Goal: Task Accomplishment & Management: Manage account settings

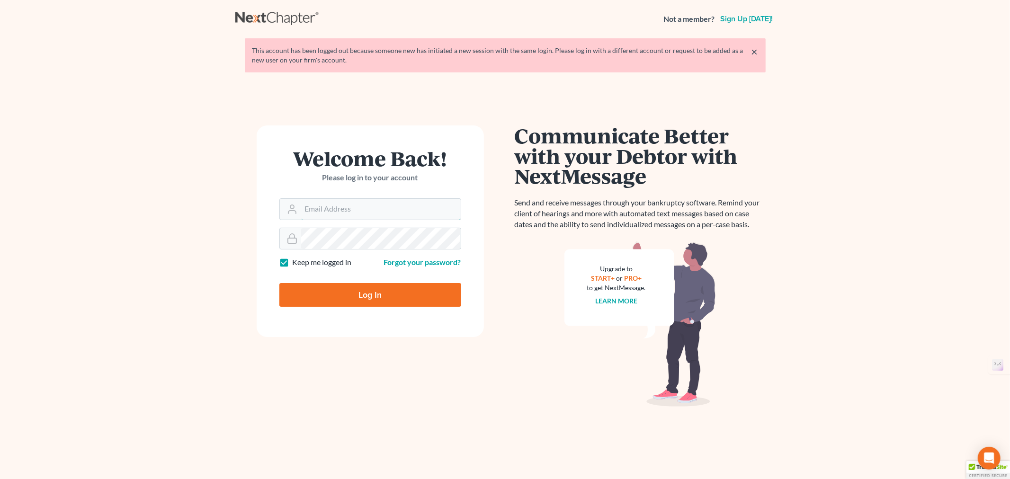
type input "[EMAIL_ADDRESS][DOMAIN_NAME]"
click at [372, 297] on input "Log In" at bounding box center [370, 295] width 182 height 24
type input "Thinking..."
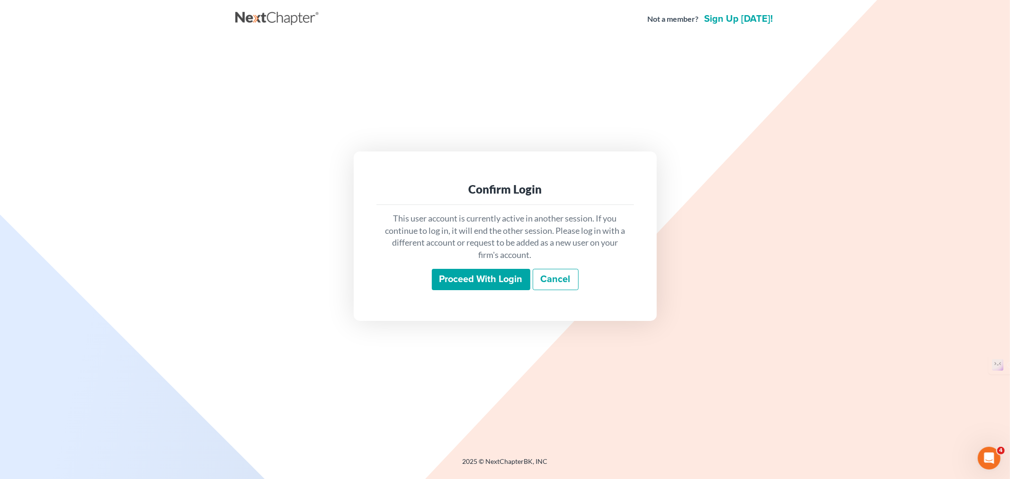
click at [454, 278] on input "Proceed with login" at bounding box center [481, 280] width 99 height 22
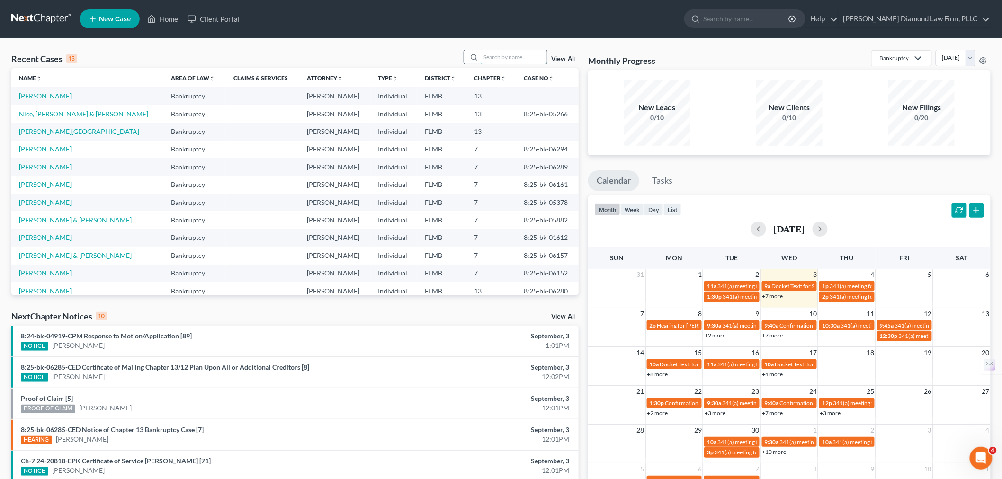
click at [494, 58] on input "search" at bounding box center [514, 57] width 66 height 14
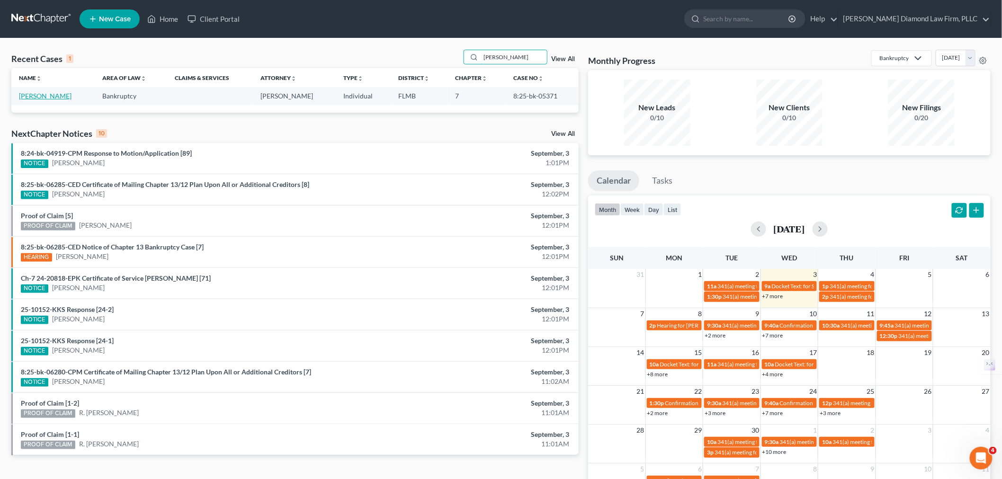
type input "turner"
click at [40, 96] on link "[PERSON_NAME]" at bounding box center [45, 96] width 53 height 8
select select "4"
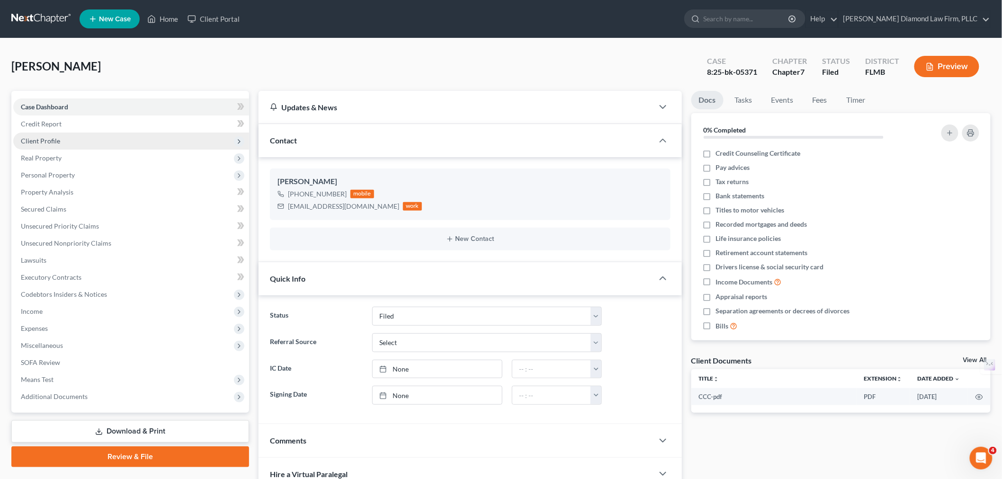
scroll to position [237, 0]
click at [36, 193] on span "Property Analysis" at bounding box center [47, 192] width 53 height 8
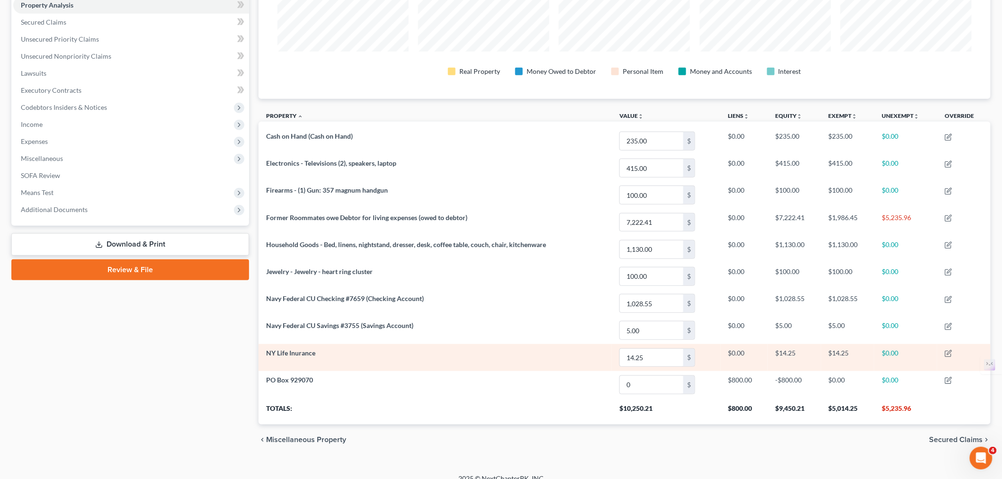
scroll to position [199, 0]
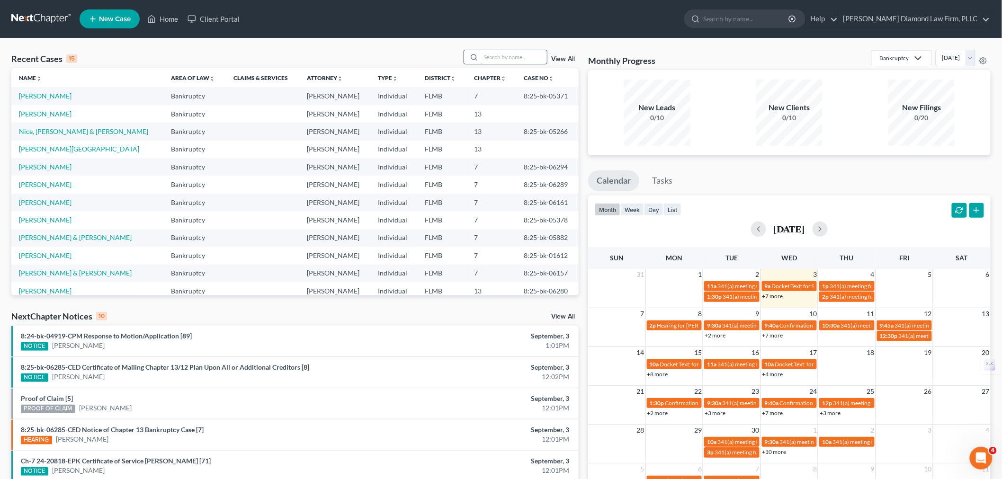
click at [498, 54] on input "search" at bounding box center [514, 57] width 66 height 14
click at [55, 92] on link "[PERSON_NAME]" at bounding box center [45, 96] width 53 height 8
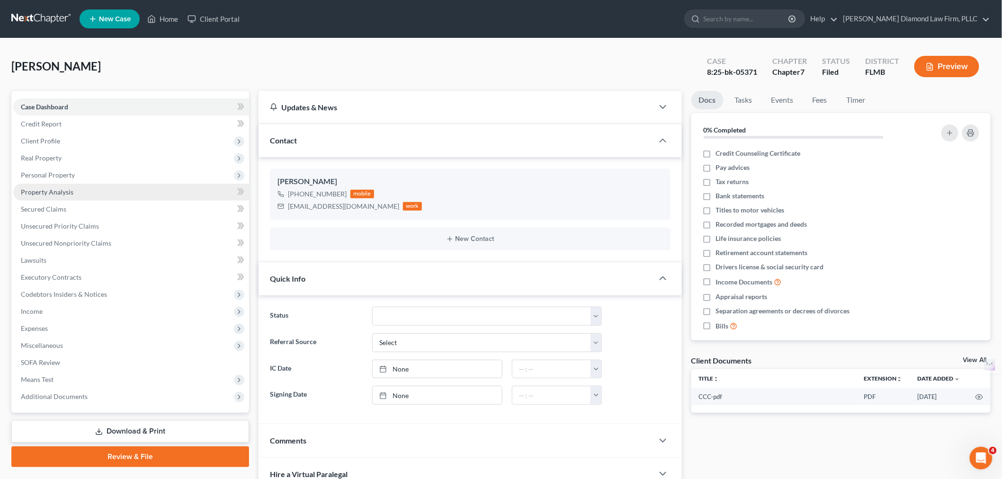
scroll to position [237, 0]
click at [54, 174] on span "Personal Property" at bounding box center [48, 175] width 54 height 8
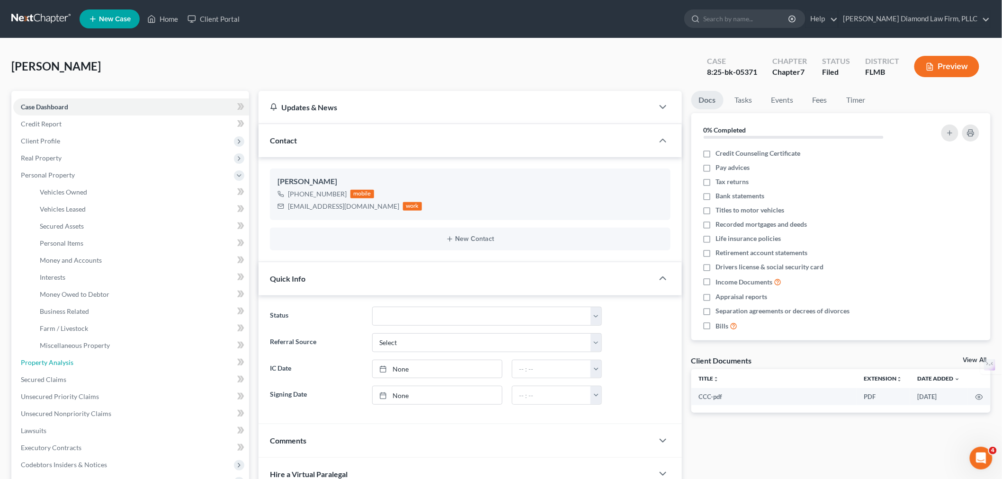
click at [50, 362] on span "Property Analysis" at bounding box center [47, 363] width 53 height 8
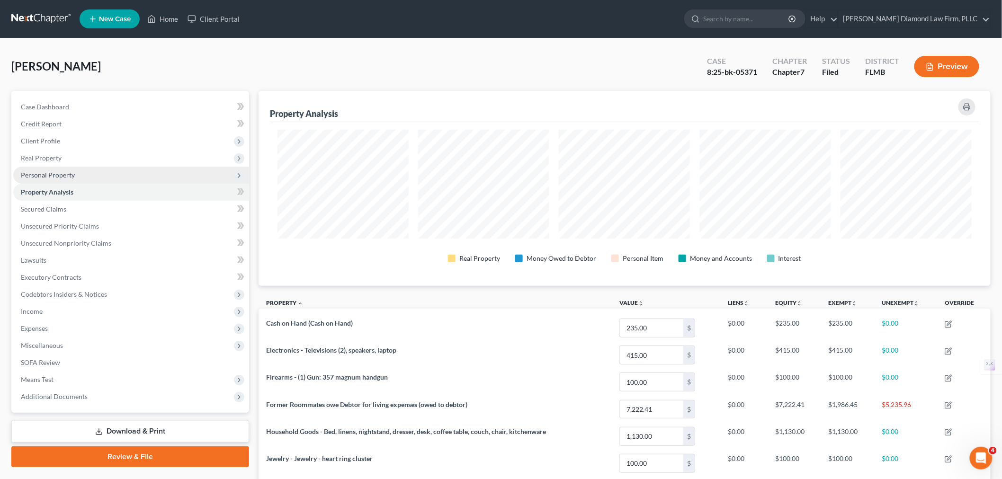
click at [63, 176] on span "Personal Property" at bounding box center [48, 175] width 54 height 8
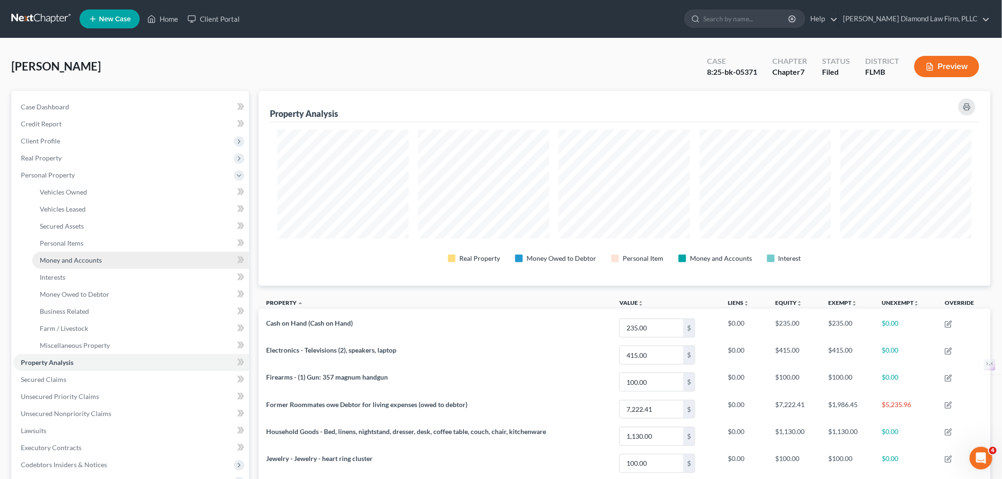
click at [72, 259] on span "Money and Accounts" at bounding box center [71, 260] width 62 height 8
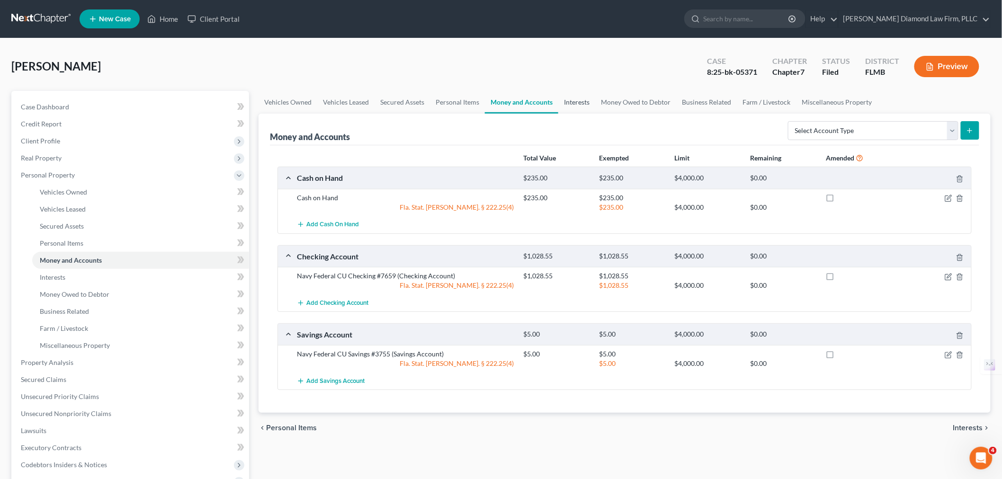
click at [569, 103] on link "Interests" at bounding box center [576, 102] width 37 height 23
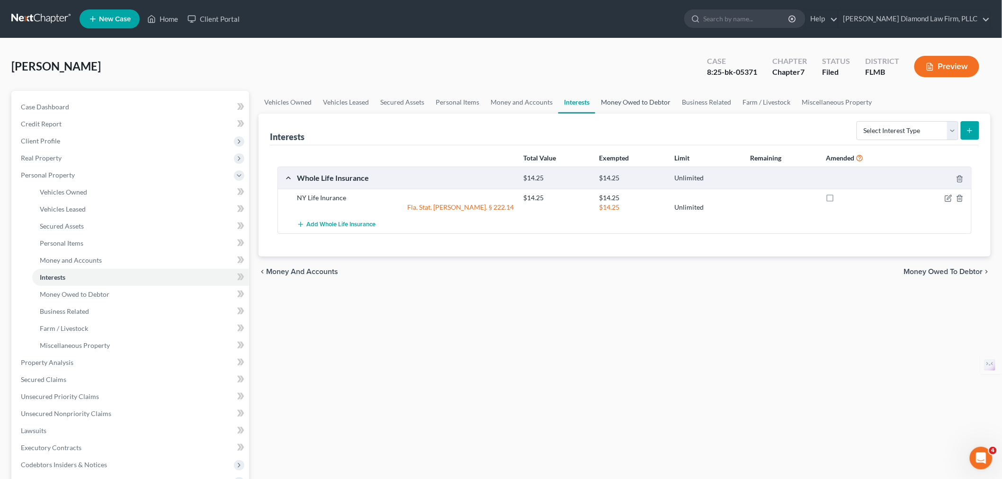
click at [630, 97] on link "Money Owed to Debtor" at bounding box center [635, 102] width 81 height 23
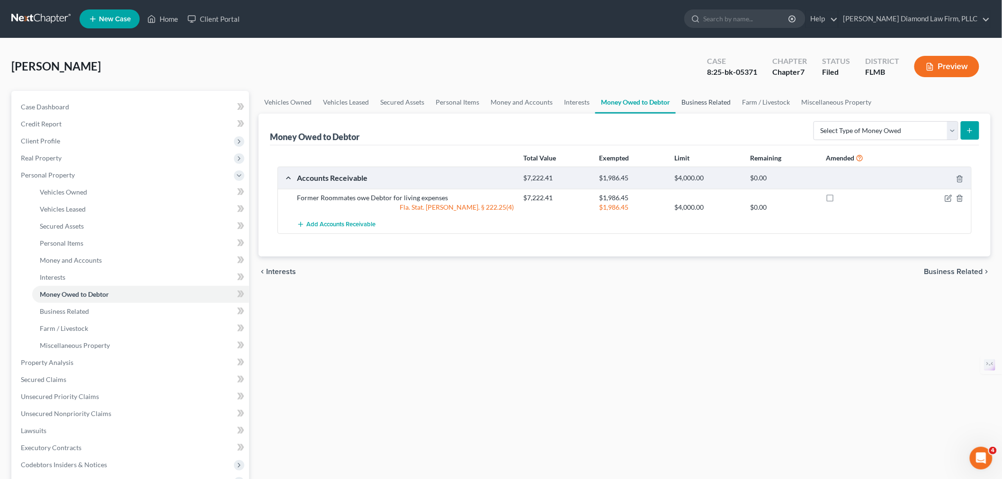
click at [707, 105] on link "Business Related" at bounding box center [706, 102] width 61 height 23
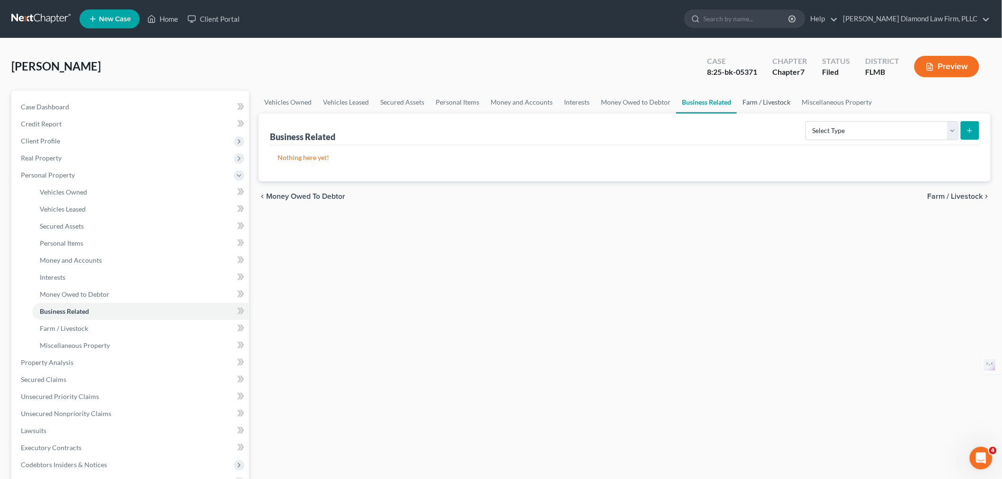
click at [762, 104] on link "Farm / Livestock" at bounding box center [767, 102] width 60 height 23
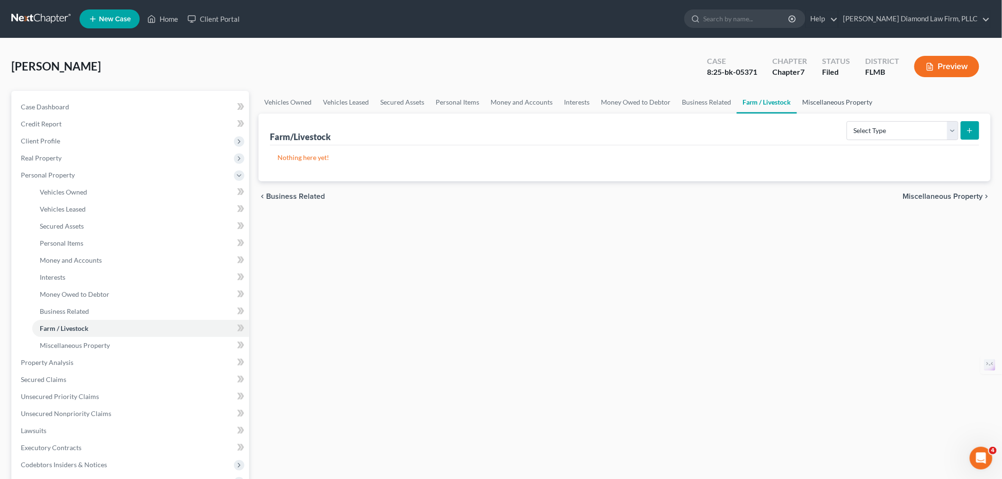
click at [829, 103] on link "Miscellaneous Property" at bounding box center [837, 102] width 81 height 23
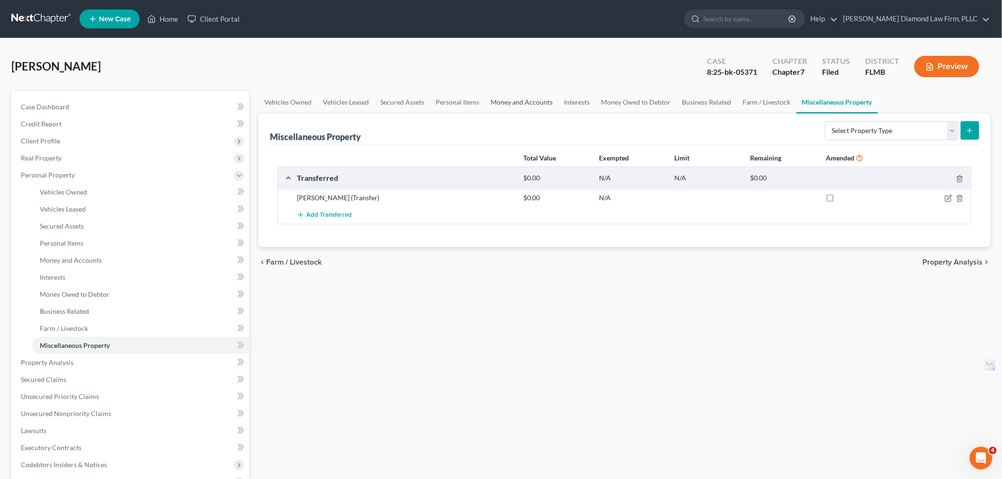
click at [512, 102] on link "Money and Accounts" at bounding box center [521, 102] width 73 height 23
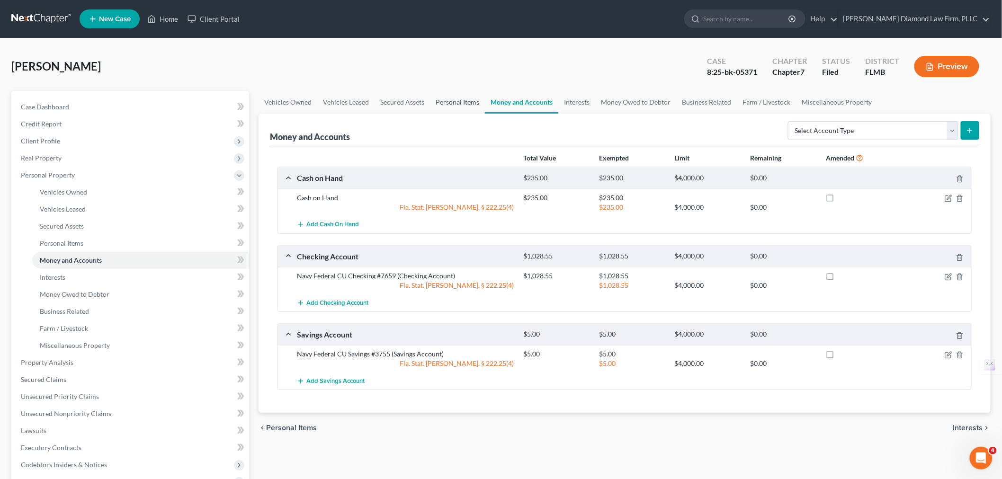
click at [459, 101] on link "Personal Items" at bounding box center [457, 102] width 55 height 23
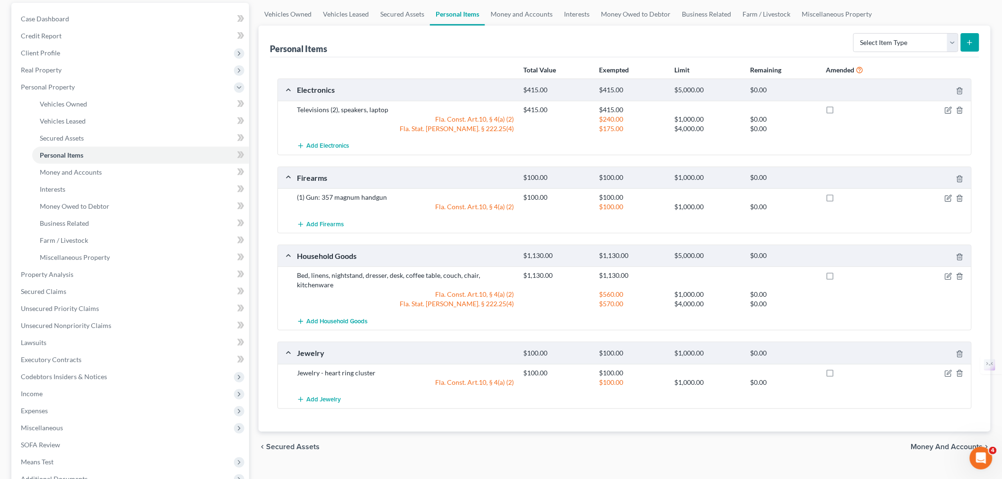
scroll to position [36, 0]
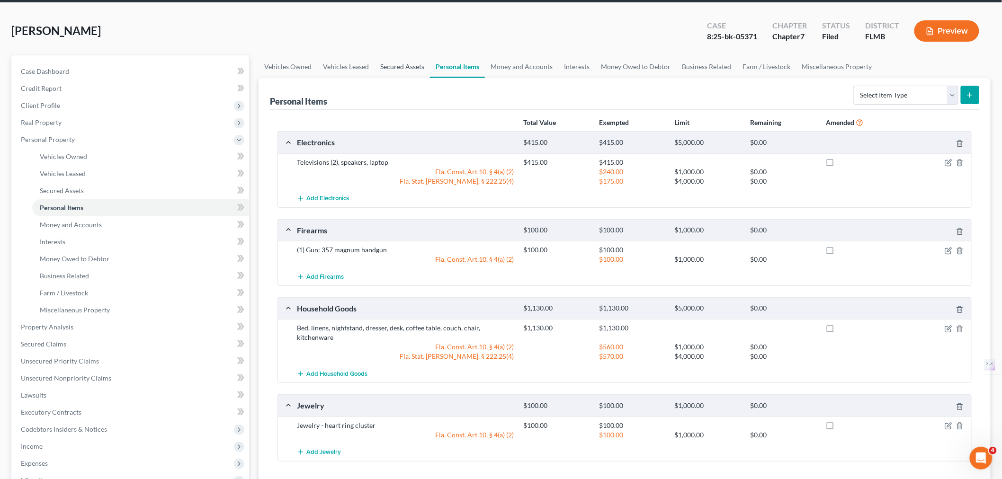
click at [390, 72] on link "Secured Assets" at bounding box center [402, 66] width 55 height 23
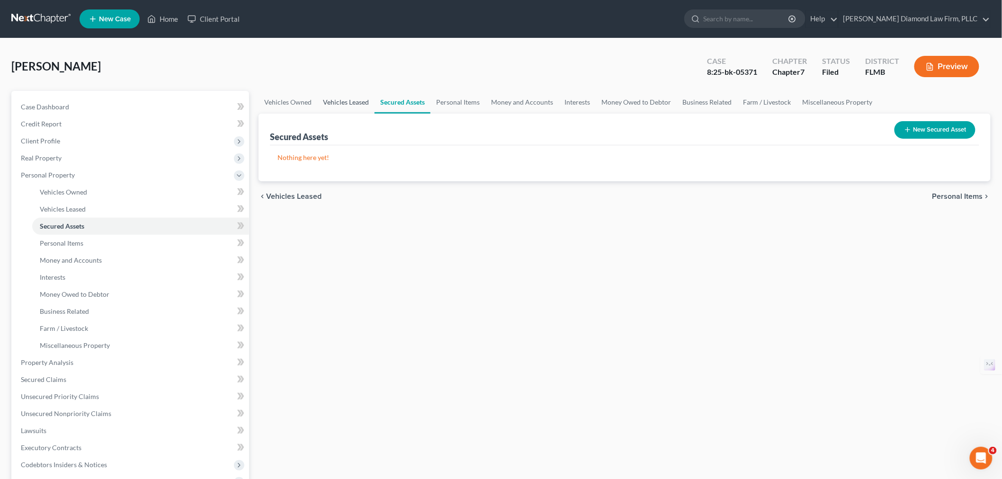
click at [339, 105] on link "Vehicles Leased" at bounding box center [345, 102] width 57 height 23
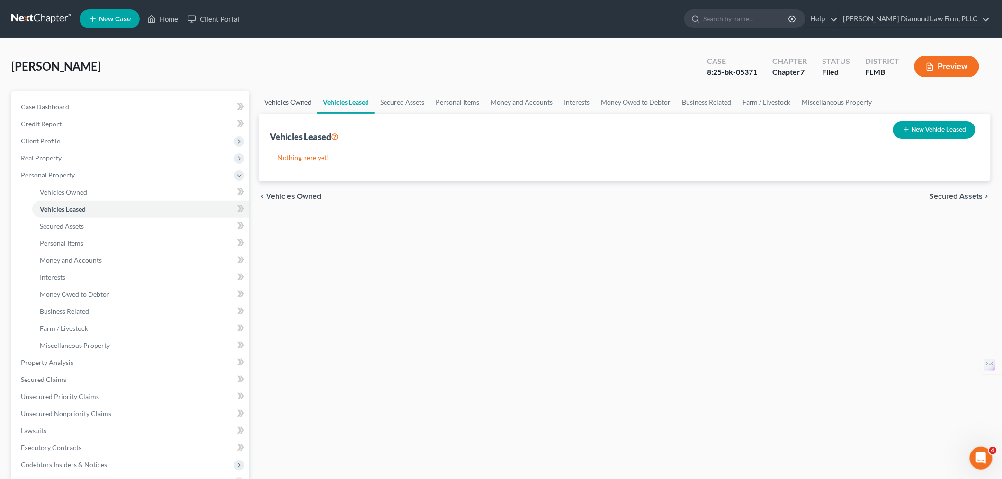
click at [302, 105] on link "Vehicles Owned" at bounding box center [288, 102] width 59 height 23
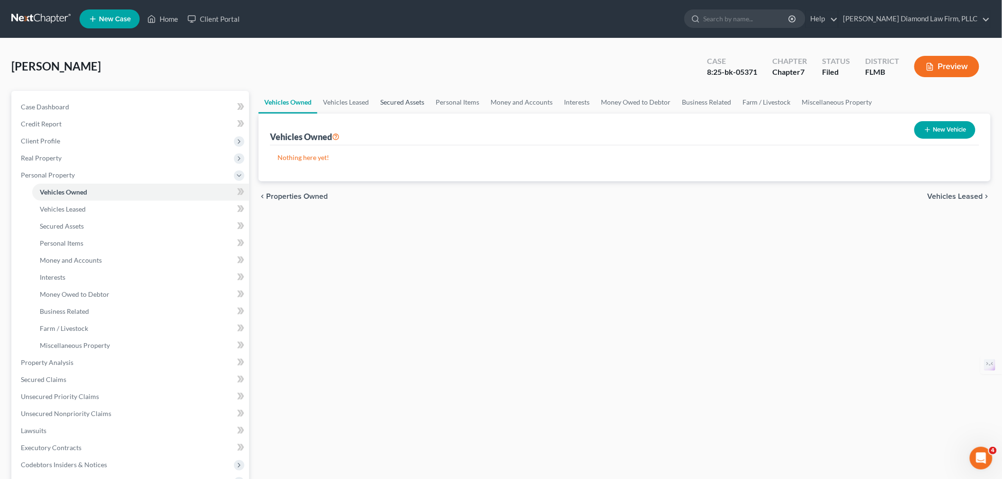
click at [396, 110] on link "Secured Assets" at bounding box center [402, 102] width 55 height 23
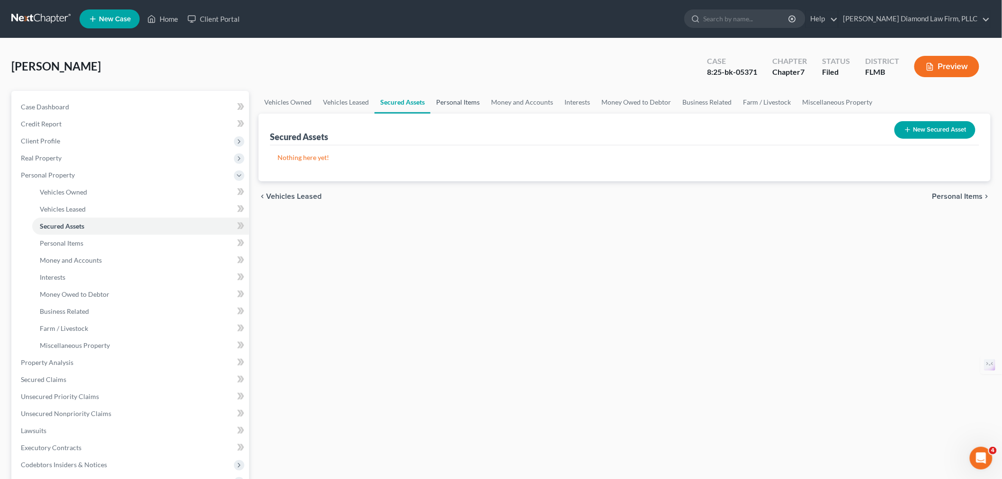
click at [475, 102] on link "Personal Items" at bounding box center [458, 102] width 55 height 23
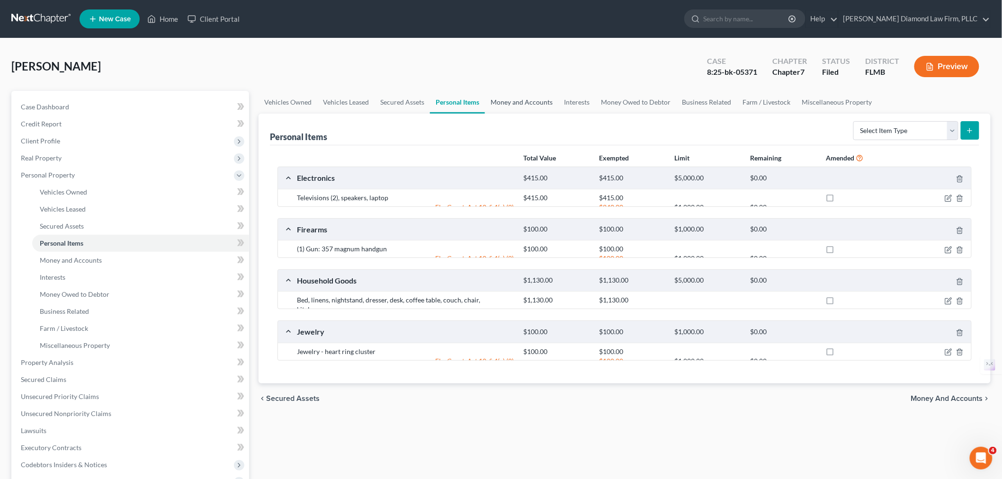
click at [512, 101] on link "Money and Accounts" at bounding box center [521, 102] width 73 height 23
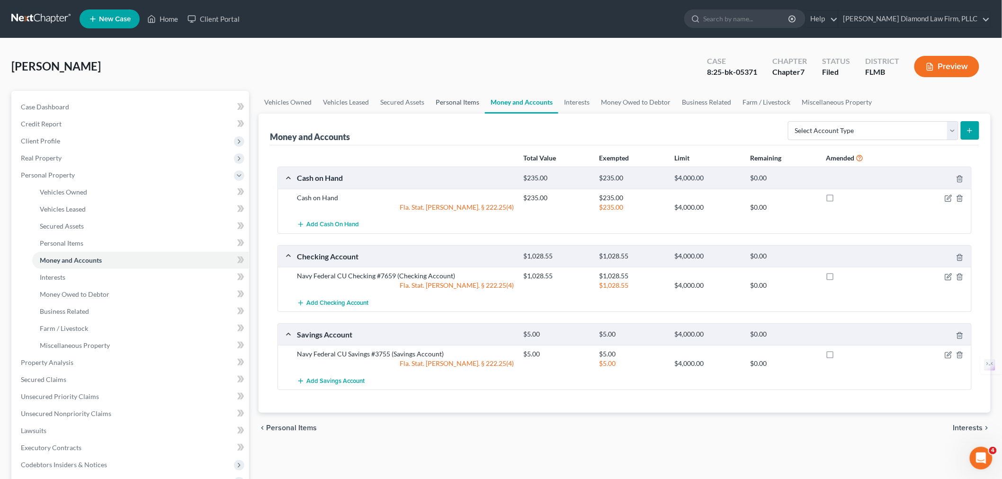
click at [451, 103] on link "Personal Items" at bounding box center [457, 102] width 55 height 23
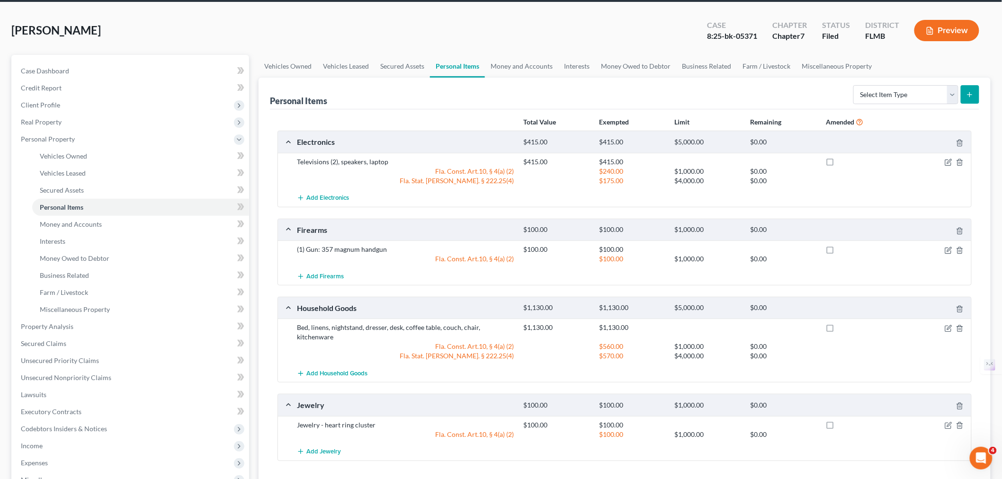
scroll to position [36, 0]
click at [507, 70] on link "Money and Accounts" at bounding box center [521, 66] width 73 height 23
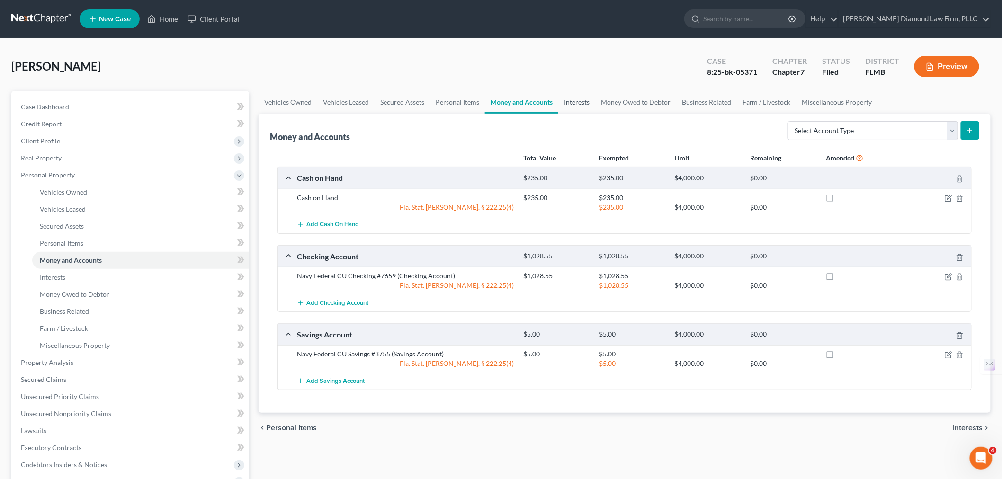
click at [566, 104] on link "Interests" at bounding box center [576, 102] width 37 height 23
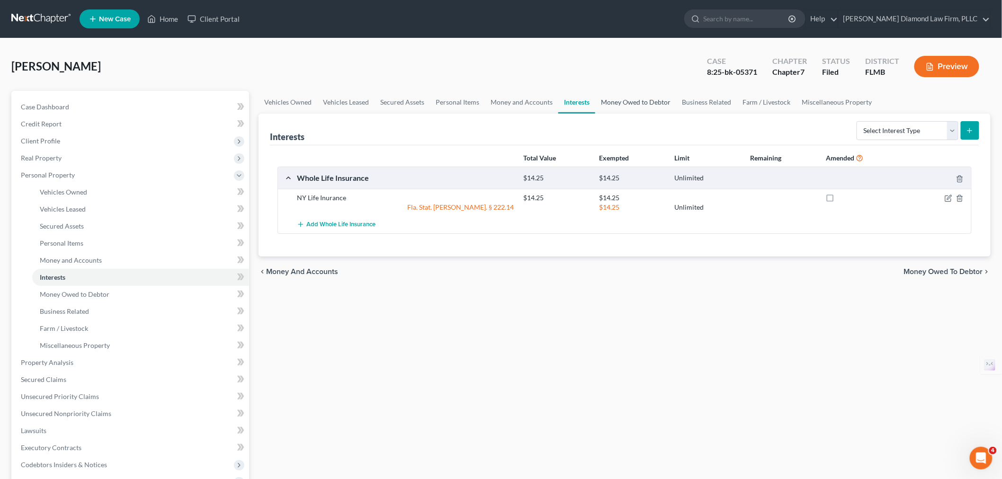
click at [624, 104] on link "Money Owed to Debtor" at bounding box center [635, 102] width 81 height 23
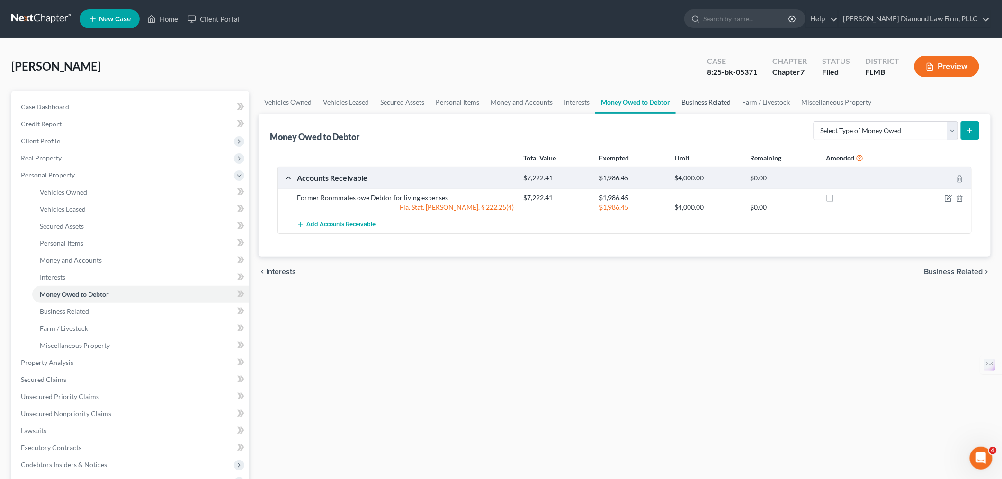
click at [699, 107] on link "Business Related" at bounding box center [706, 102] width 61 height 23
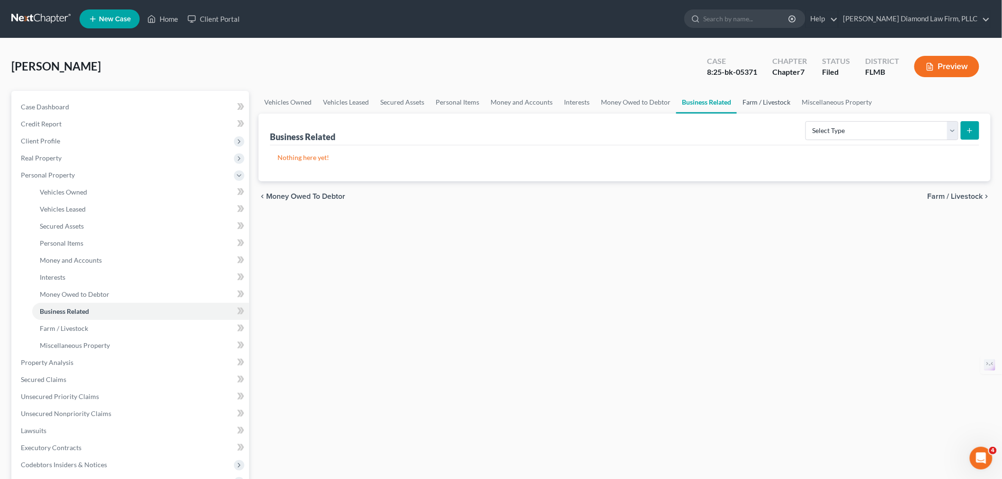
click at [754, 108] on link "Farm / Livestock" at bounding box center [767, 102] width 60 height 23
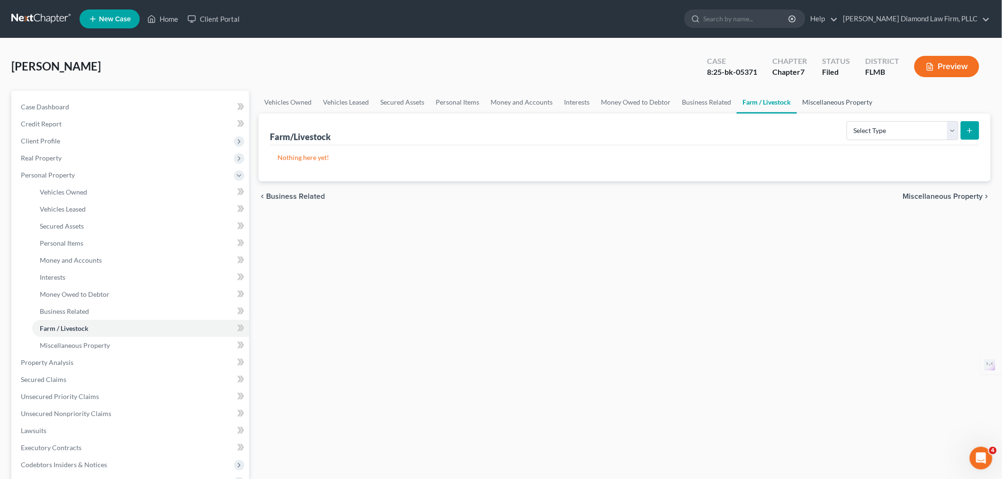
click at [822, 102] on link "Miscellaneous Property" at bounding box center [837, 102] width 81 height 23
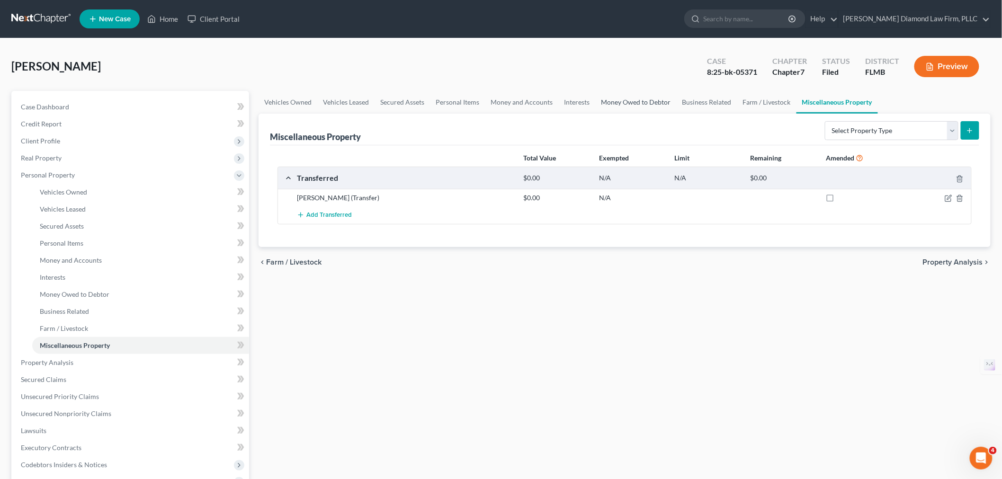
click at [631, 103] on link "Money Owed to Debtor" at bounding box center [635, 102] width 81 height 23
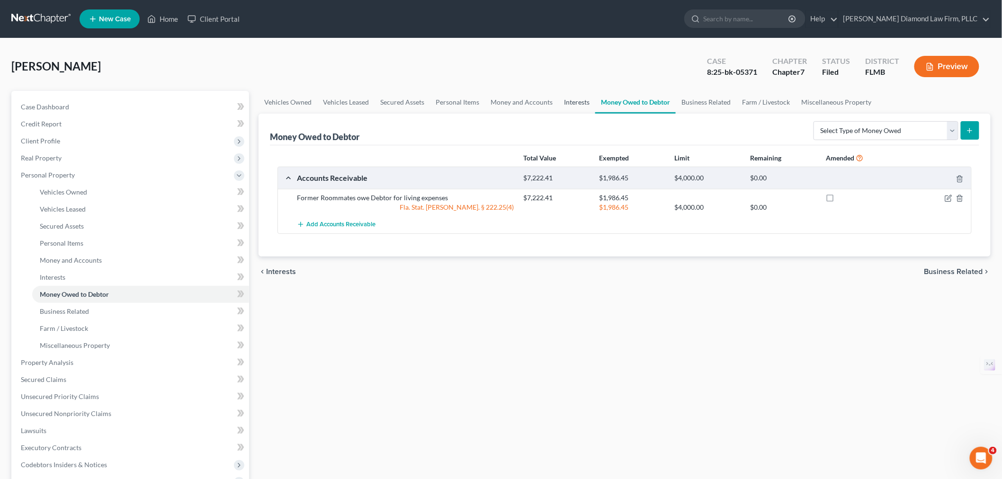
click at [581, 106] on link "Interests" at bounding box center [576, 102] width 37 height 23
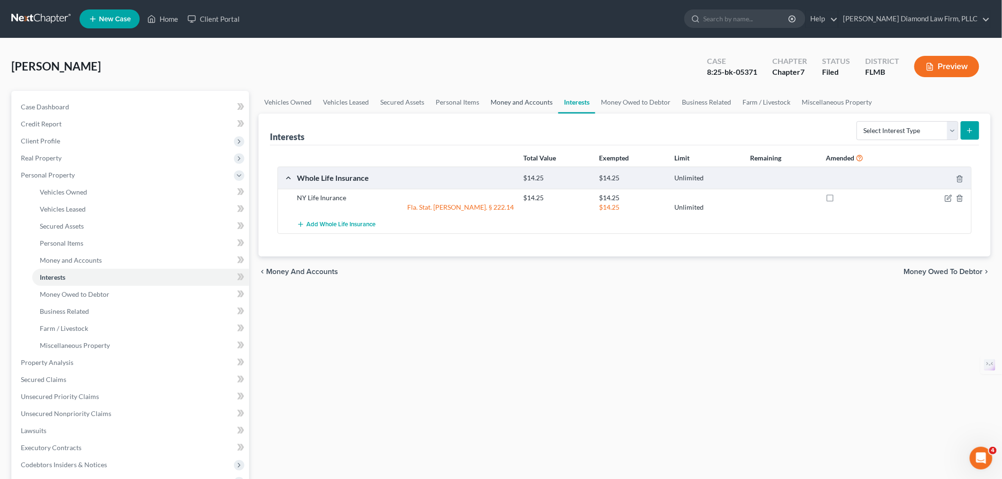
click at [540, 106] on link "Money and Accounts" at bounding box center [521, 102] width 73 height 23
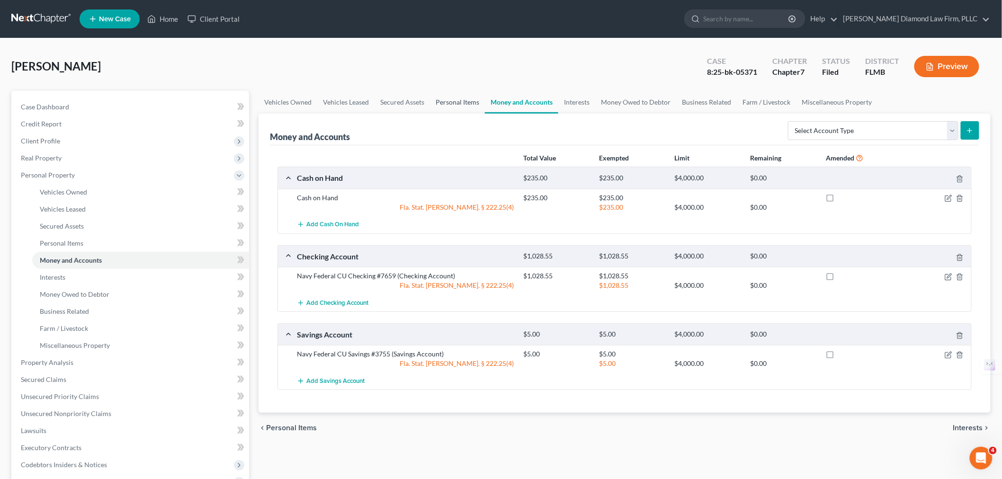
click at [470, 103] on link "Personal Items" at bounding box center [457, 102] width 55 height 23
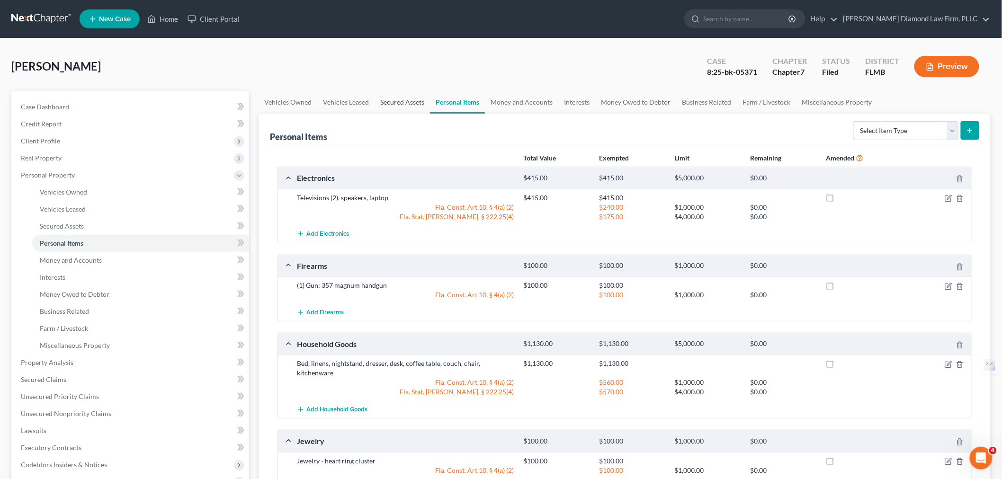
click at [402, 99] on link "Secured Assets" at bounding box center [402, 102] width 55 height 23
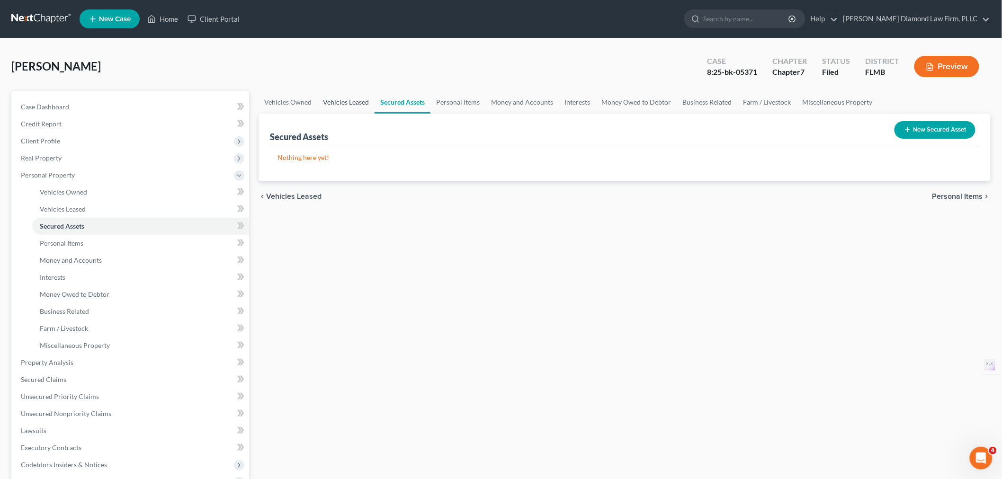
click at [365, 106] on link "Vehicles Leased" at bounding box center [345, 102] width 57 height 23
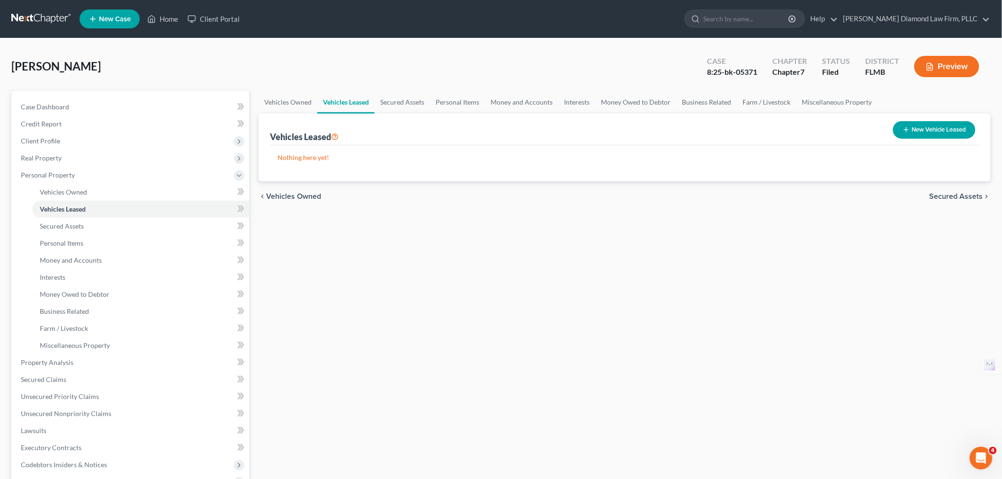
click at [317, 106] on link "Vehicles Leased" at bounding box center [345, 102] width 57 height 23
click at [298, 103] on link "Vehicles Owned" at bounding box center [288, 102] width 59 height 23
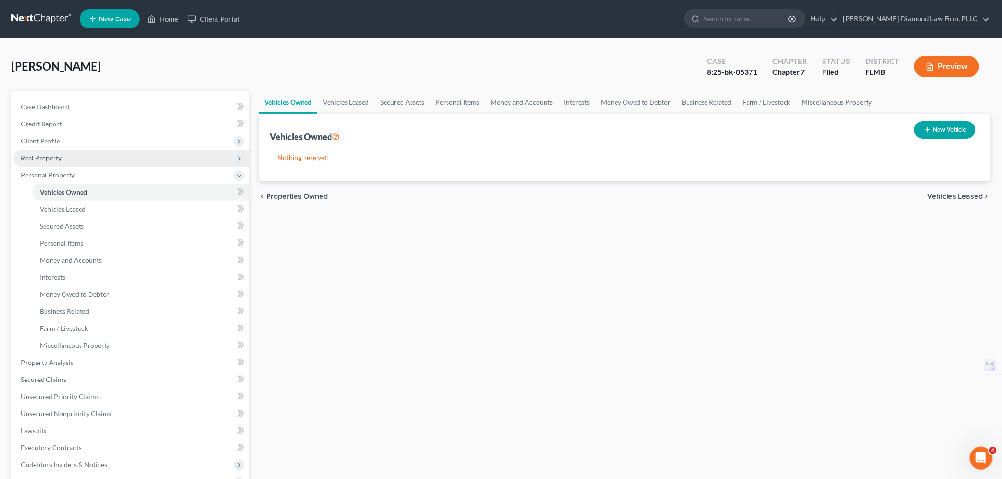
click at [45, 157] on span "Real Property" at bounding box center [41, 158] width 41 height 8
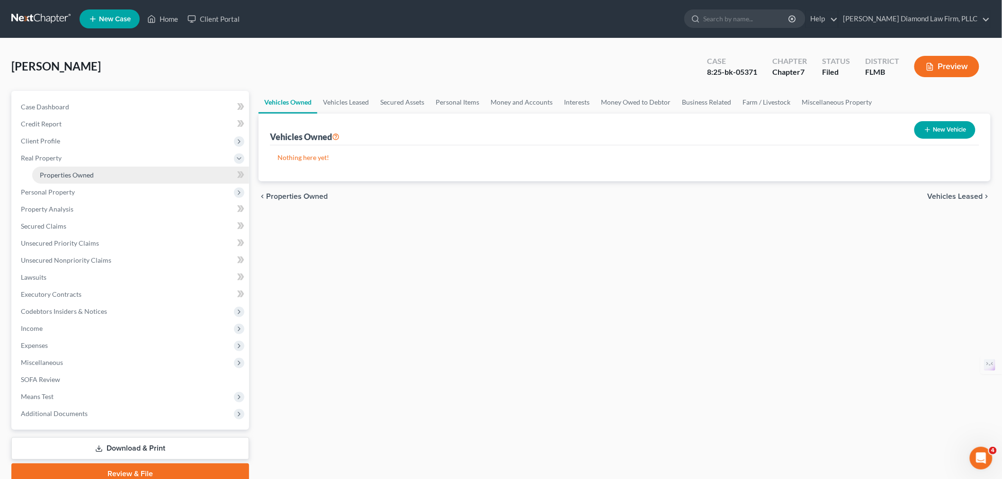
click at [77, 171] on span "Properties Owned" at bounding box center [67, 175] width 54 height 8
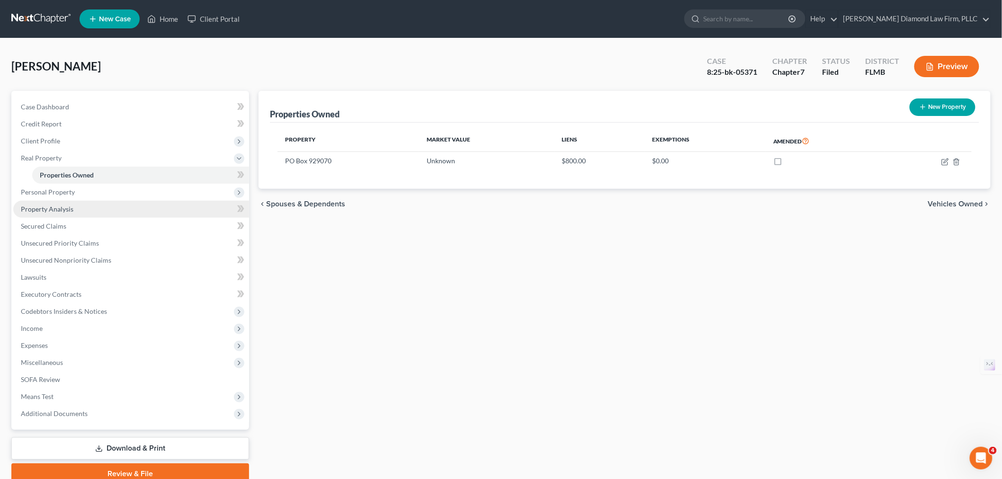
click at [72, 209] on link "Property Analysis" at bounding box center [131, 209] width 236 height 17
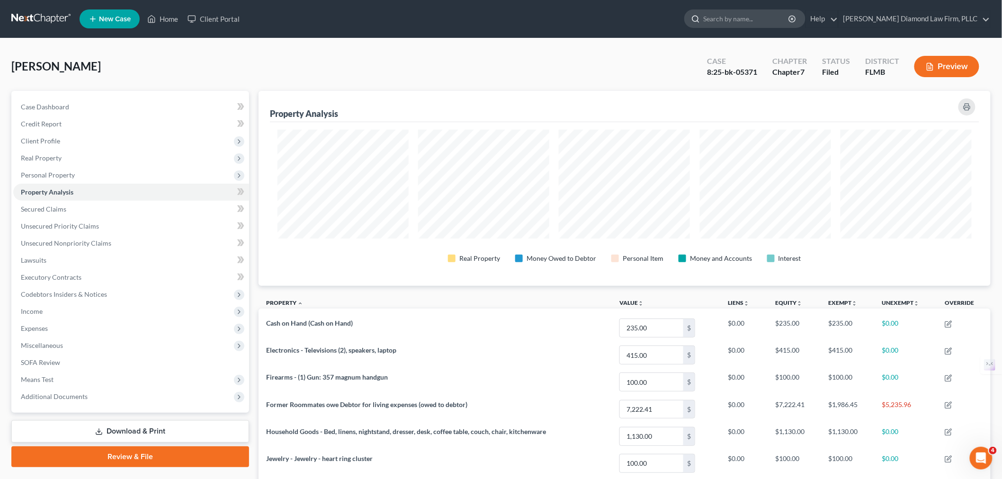
click at [744, 19] on input "search" at bounding box center [746, 19] width 87 height 18
type input "vans"
click at [37, 12] on link at bounding box center [41, 18] width 61 height 17
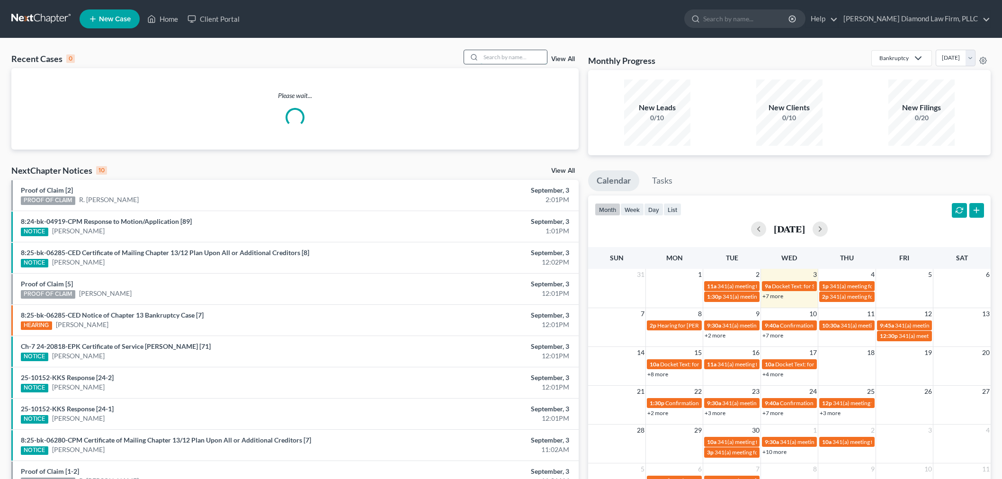
click at [522, 55] on input "search" at bounding box center [514, 57] width 66 height 14
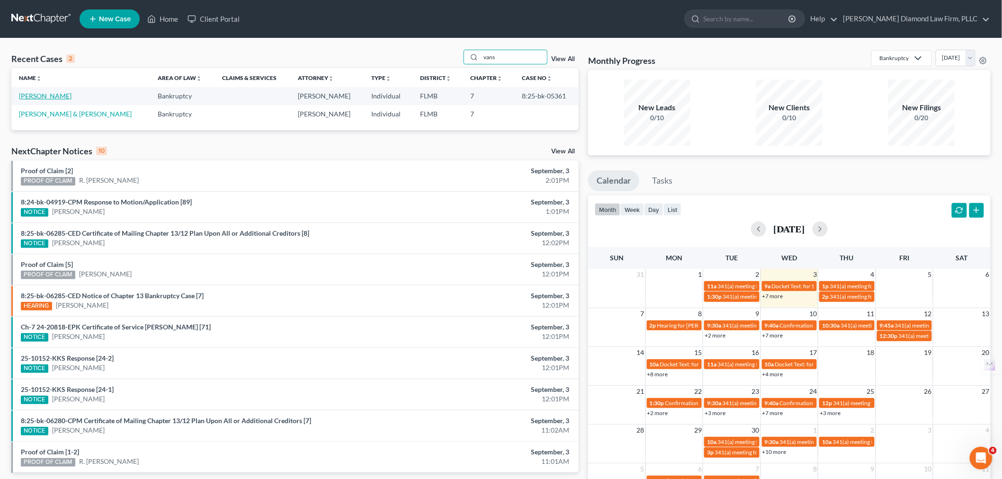
type input "vans"
click at [56, 97] on link "[PERSON_NAME]" at bounding box center [45, 96] width 53 height 8
select select "4"
